Goal: Task Accomplishment & Management: Use online tool/utility

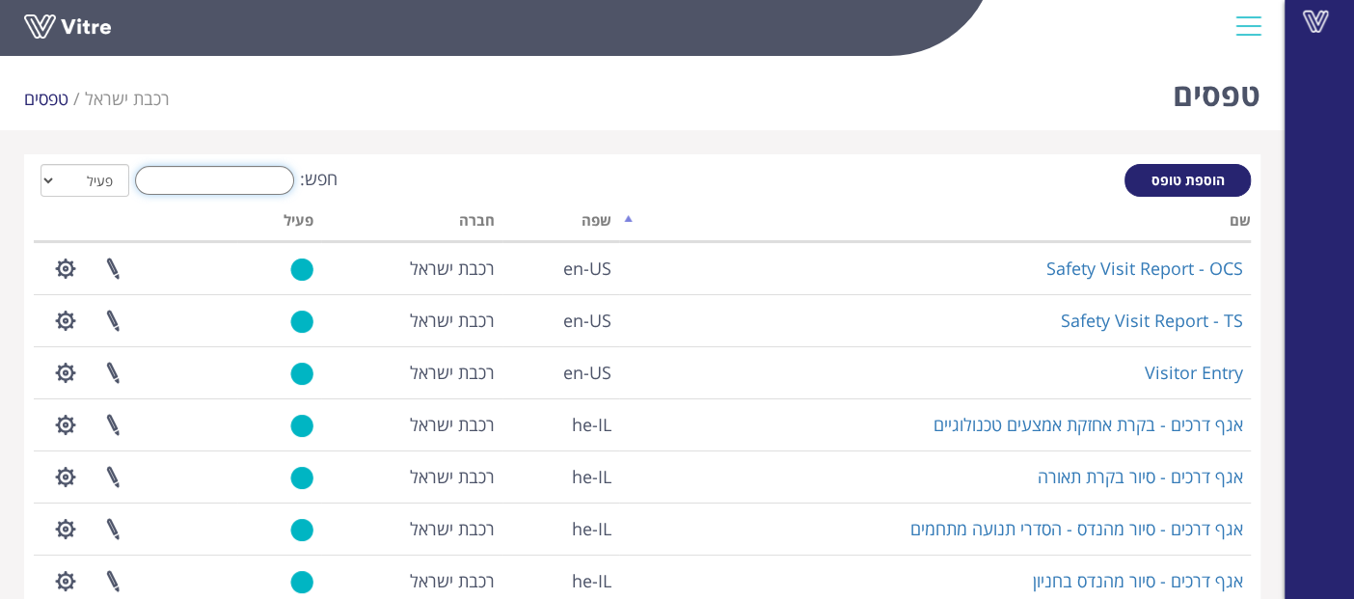
click at [258, 188] on input "חפש:" at bounding box center [214, 180] width 159 height 29
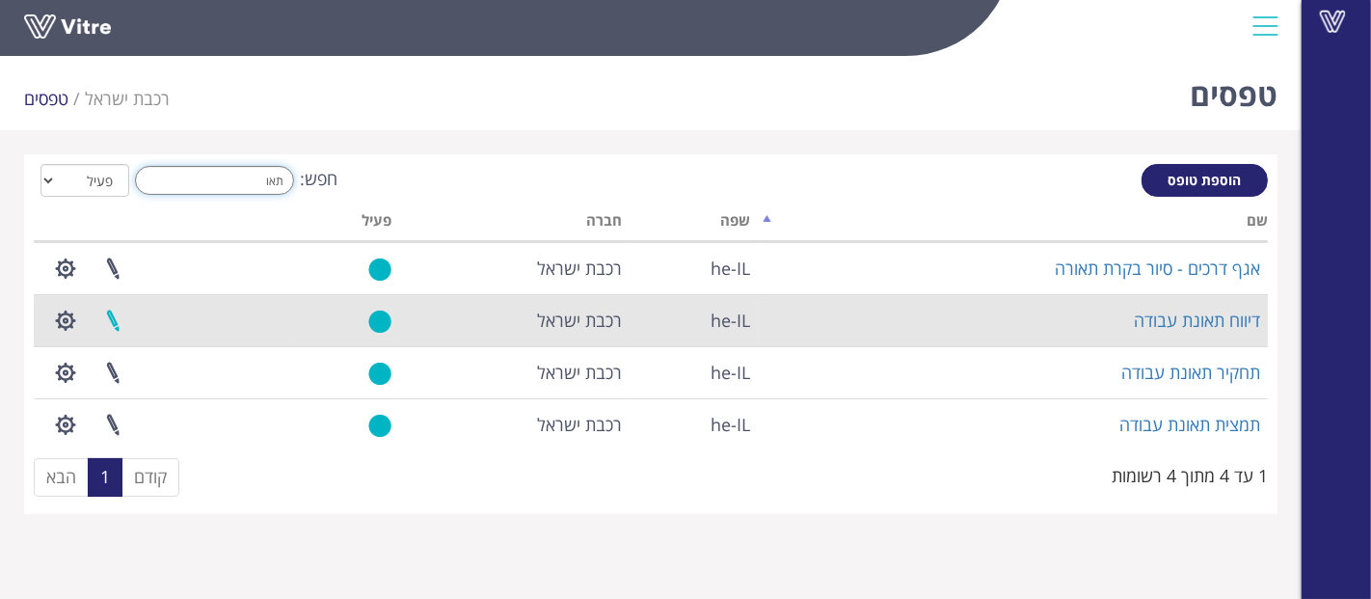
type input "תאו"
click at [119, 317] on link at bounding box center [113, 320] width 48 height 51
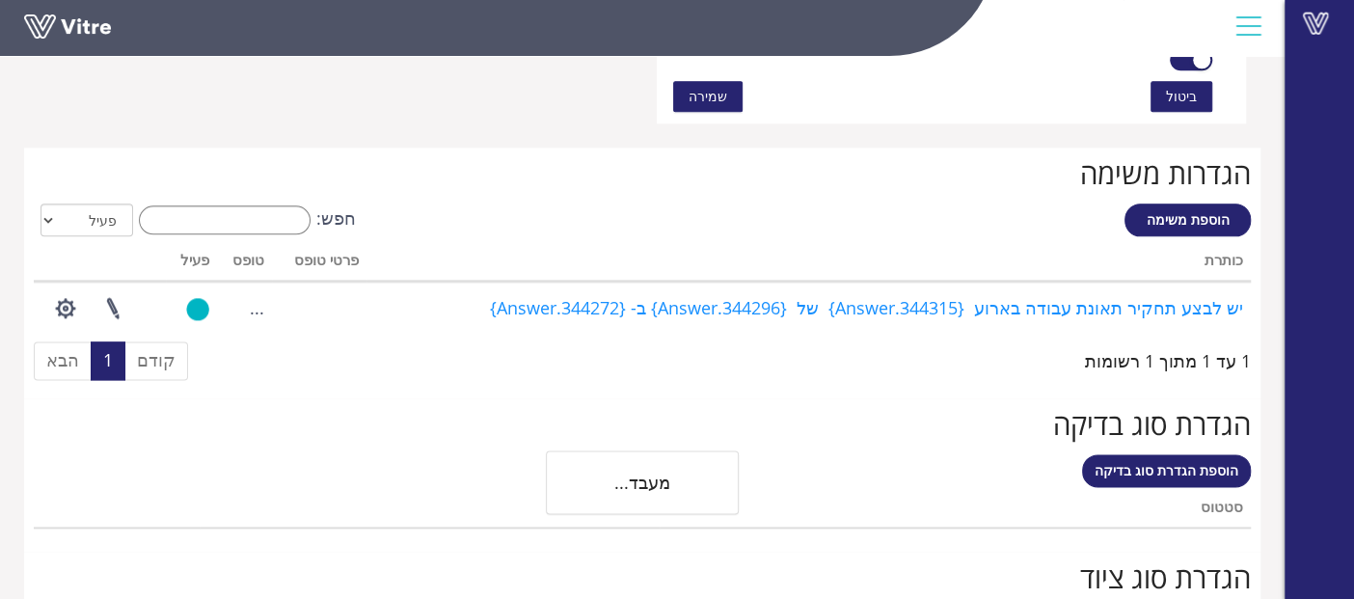
scroll to position [1493, 0]
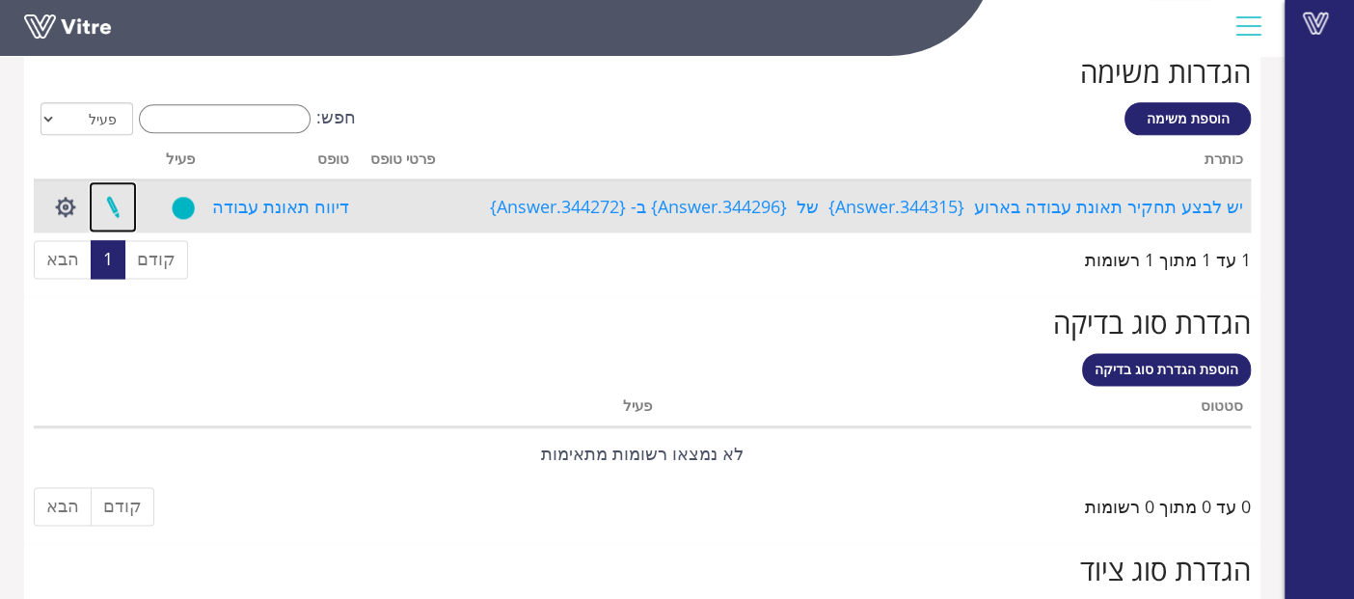
click at [117, 205] on link at bounding box center [113, 206] width 48 height 51
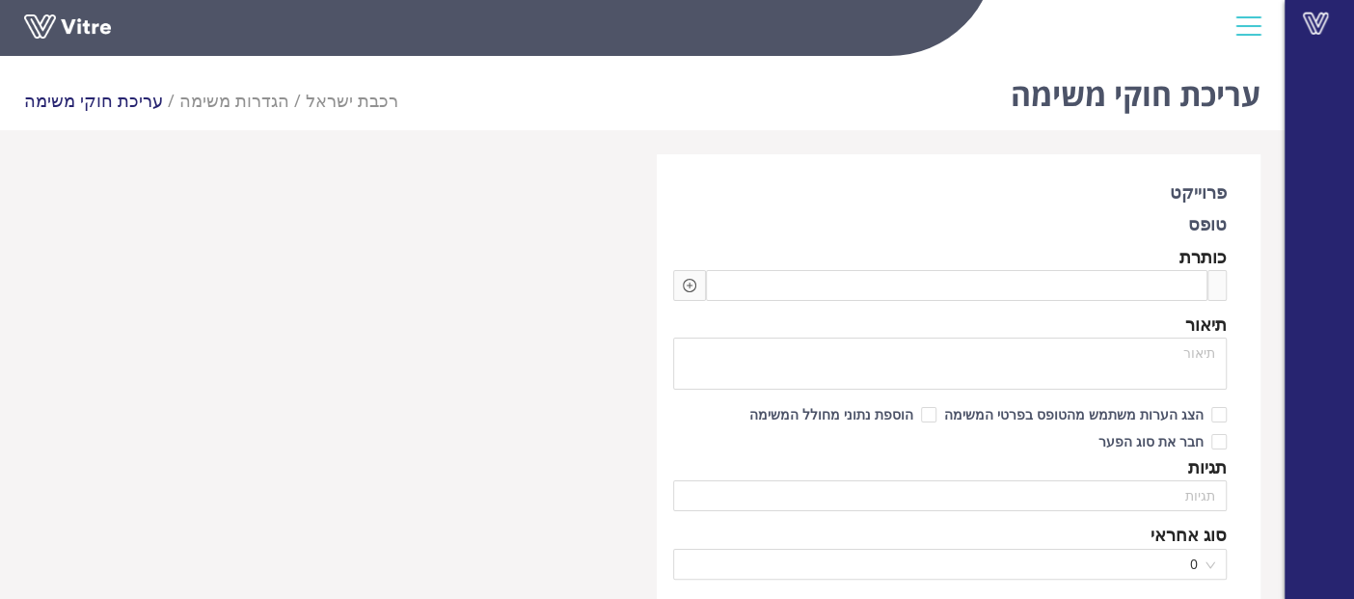
type input "[PERSON_NAME]"
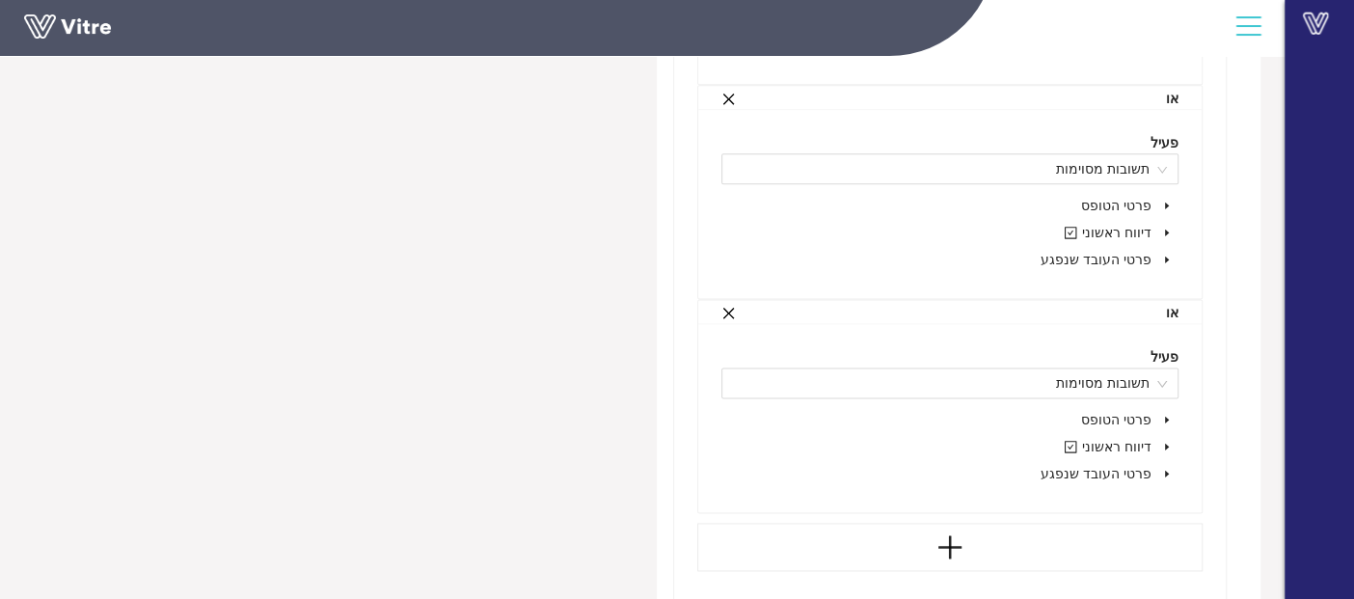
scroll to position [1827, 0]
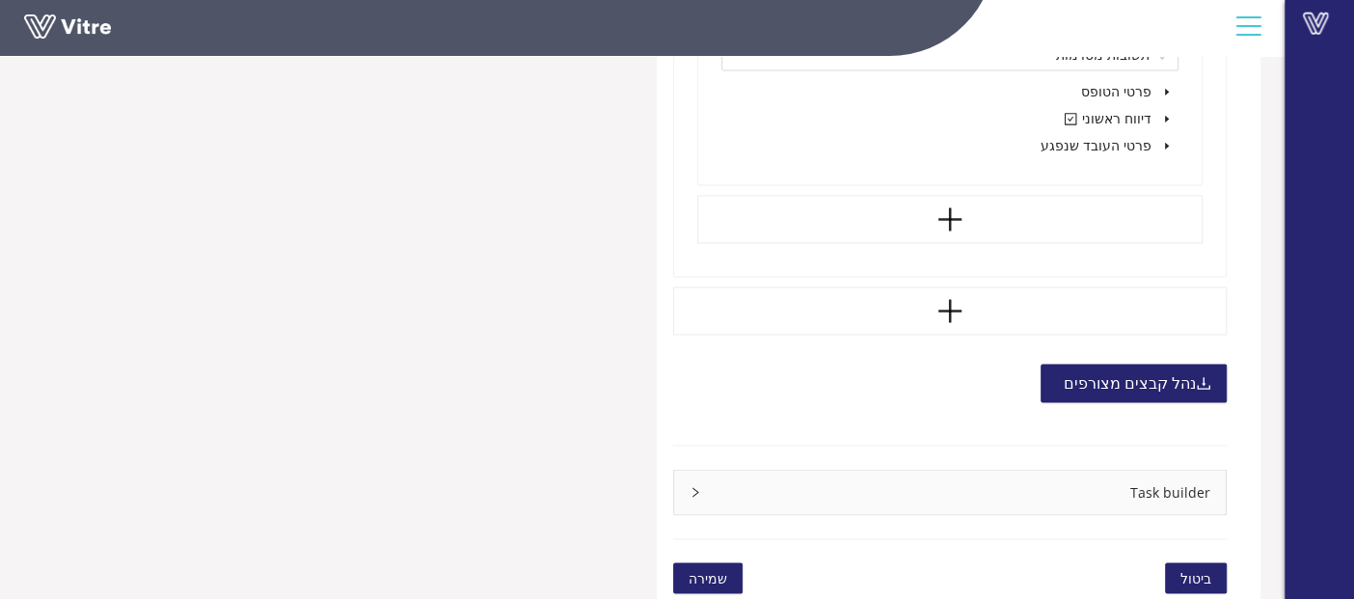
click at [818, 475] on div "Task builder" at bounding box center [949, 492] width 551 height 44
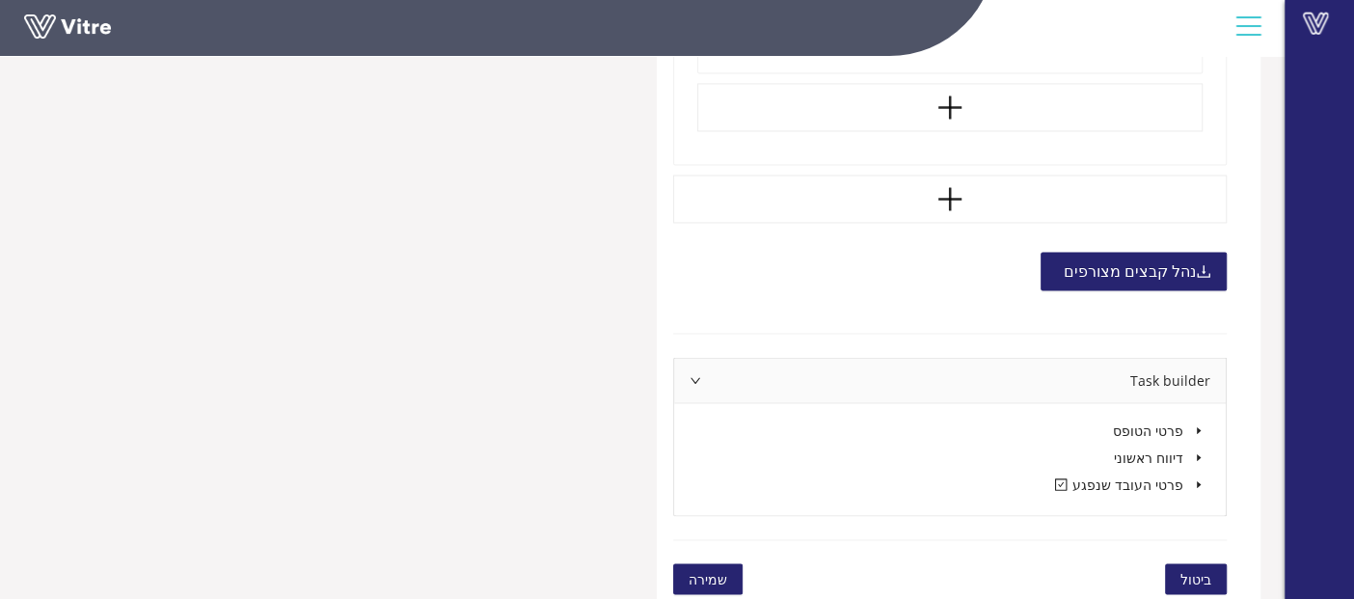
click at [1195, 479] on icon "caret-down" at bounding box center [1199, 484] width 10 height 10
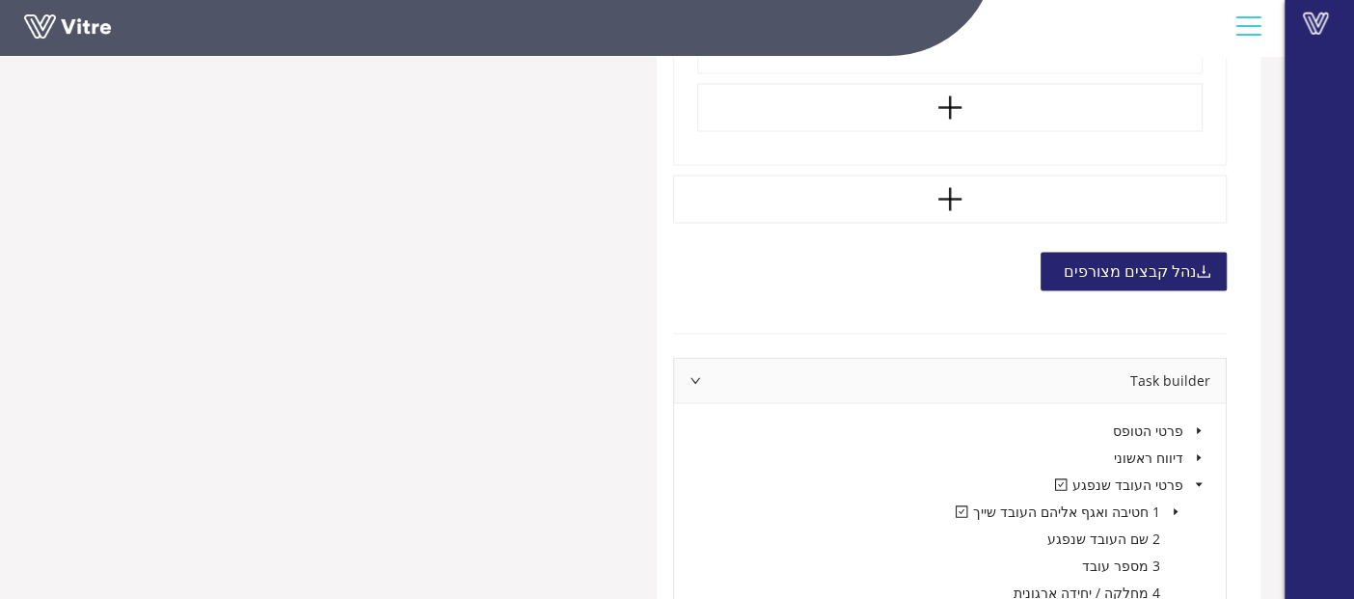
click at [1184, 499] on span at bounding box center [1175, 510] width 23 height 23
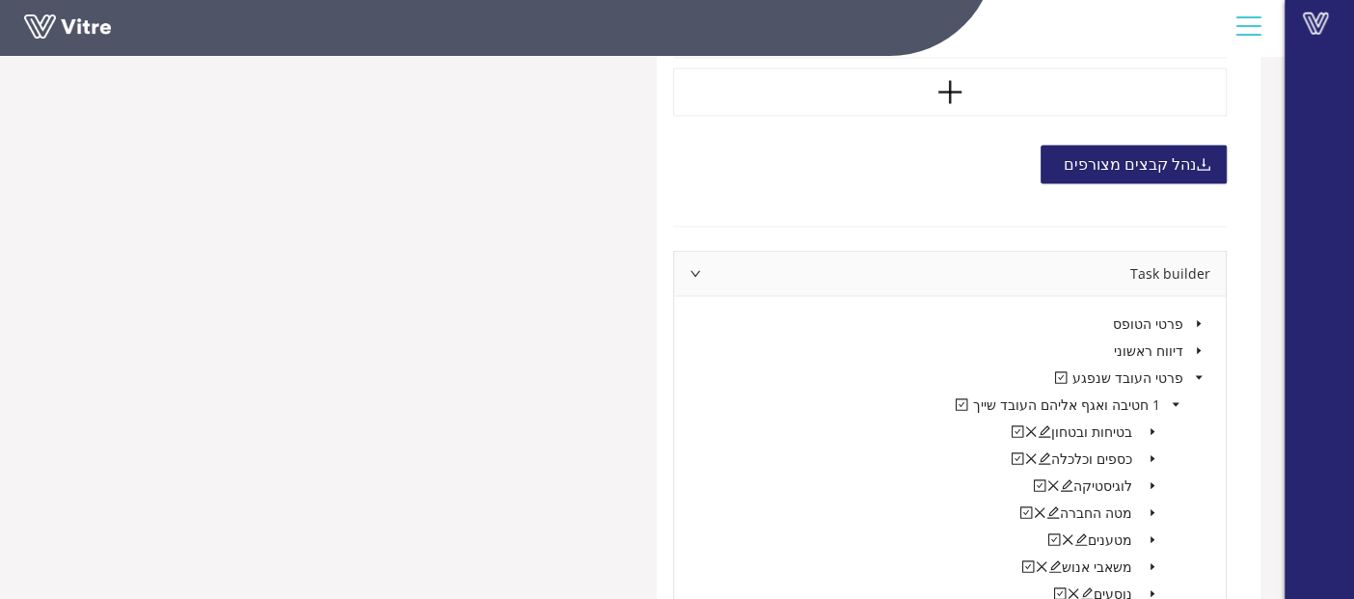
click at [1156, 426] on icon "caret-down" at bounding box center [1152, 431] width 10 height 10
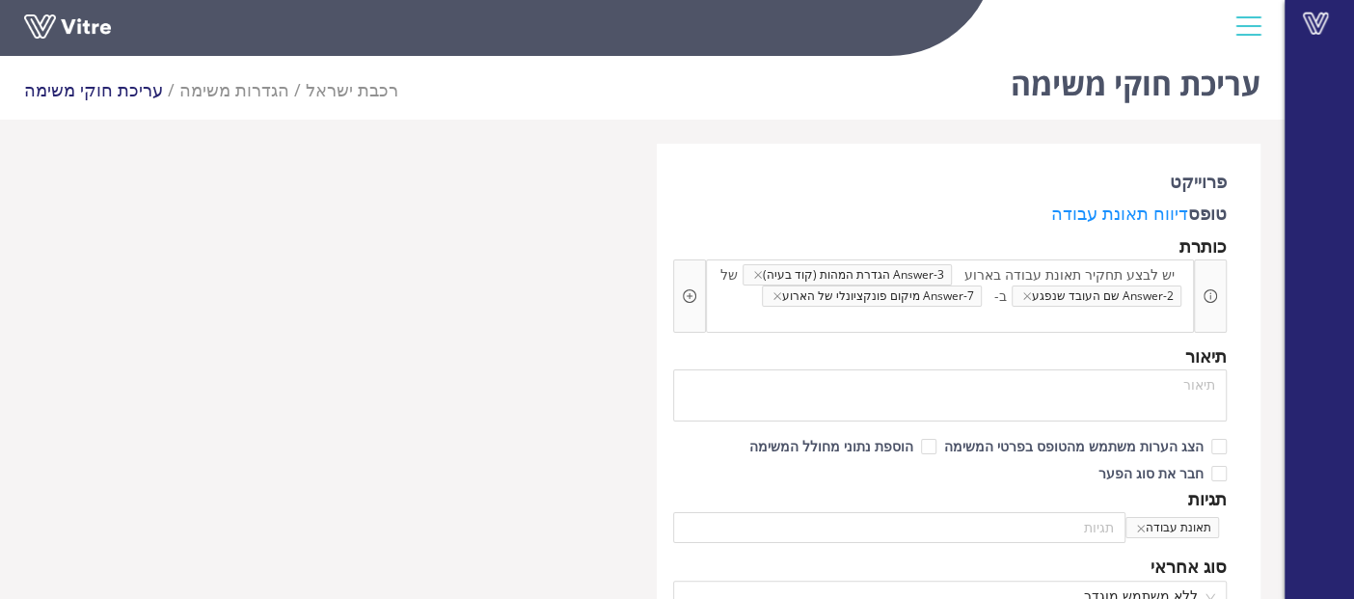
scroll to position [0, 0]
